Goal: Task Accomplishment & Management: Manage account settings

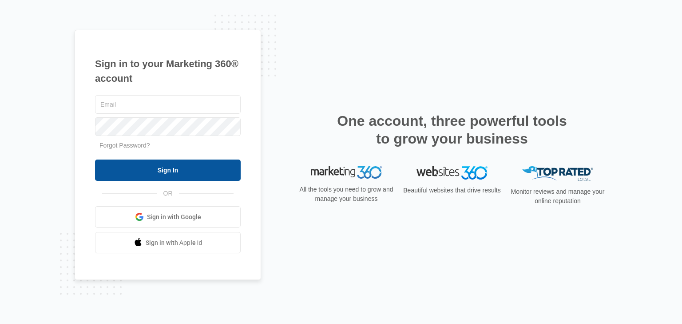
type input "[EMAIL_ADDRESS][DOMAIN_NAME]"
click at [178, 176] on input "Sign In" at bounding box center [168, 169] width 146 height 21
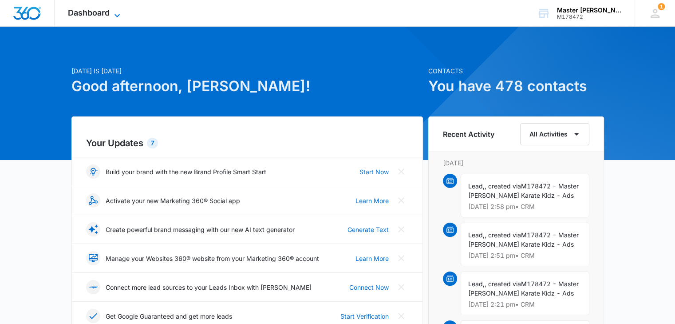
click at [103, 9] on span "Dashboard" at bounding box center [89, 12] width 42 height 9
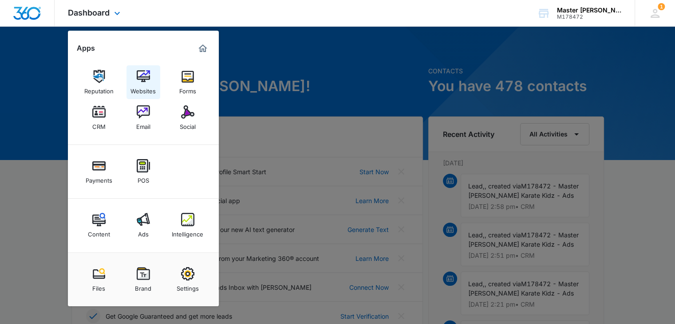
click at [143, 81] on img at bounding box center [143, 76] width 13 height 13
